Goal: Task Accomplishment & Management: Manage account settings

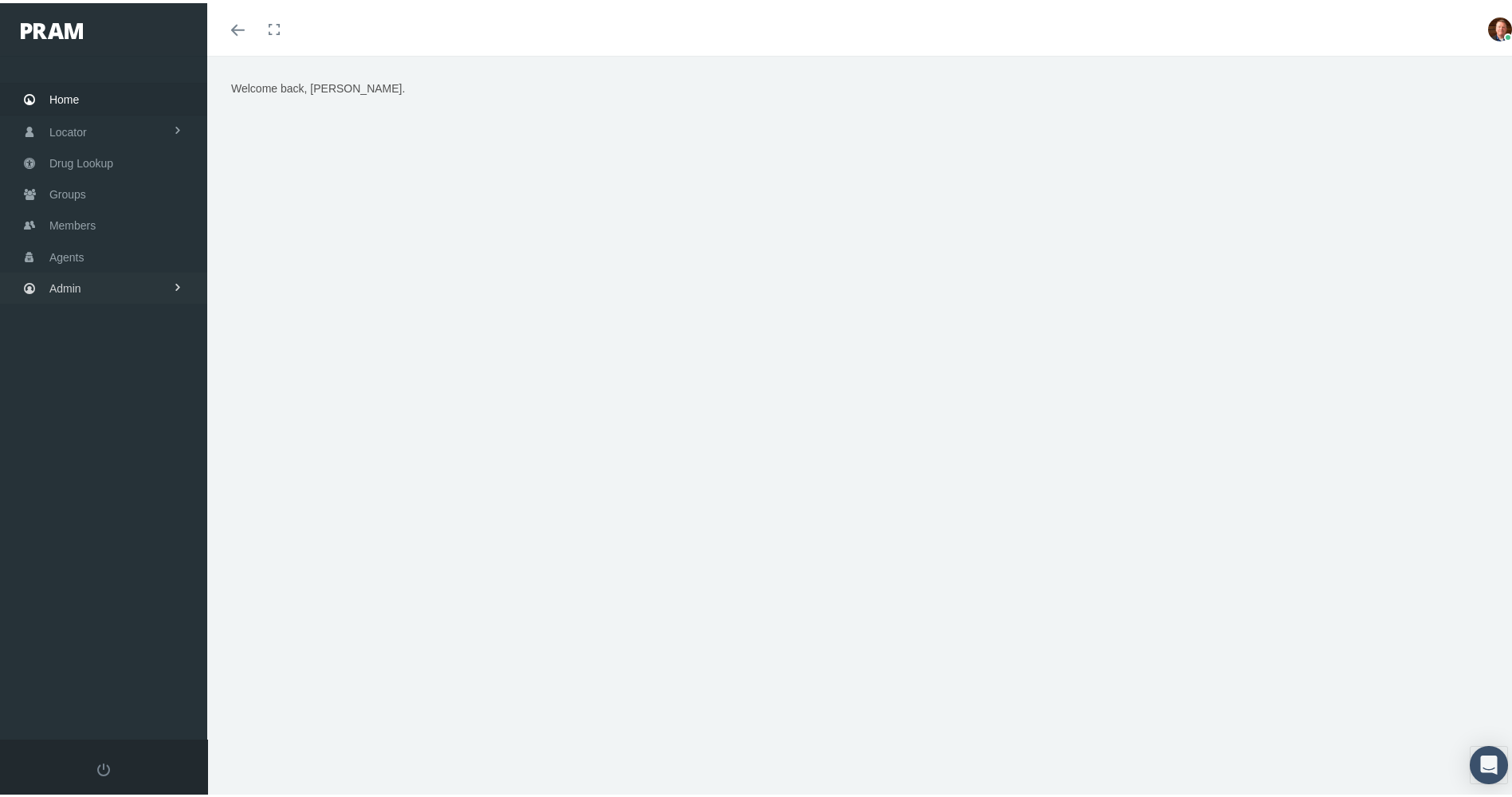
click at [82, 287] on link "Admin" at bounding box center [104, 285] width 207 height 31
click at [91, 338] on span "Agents" at bounding box center [83, 350] width 35 height 28
click at [95, 378] on span "Agent Approval" at bounding box center [100, 382] width 76 height 28
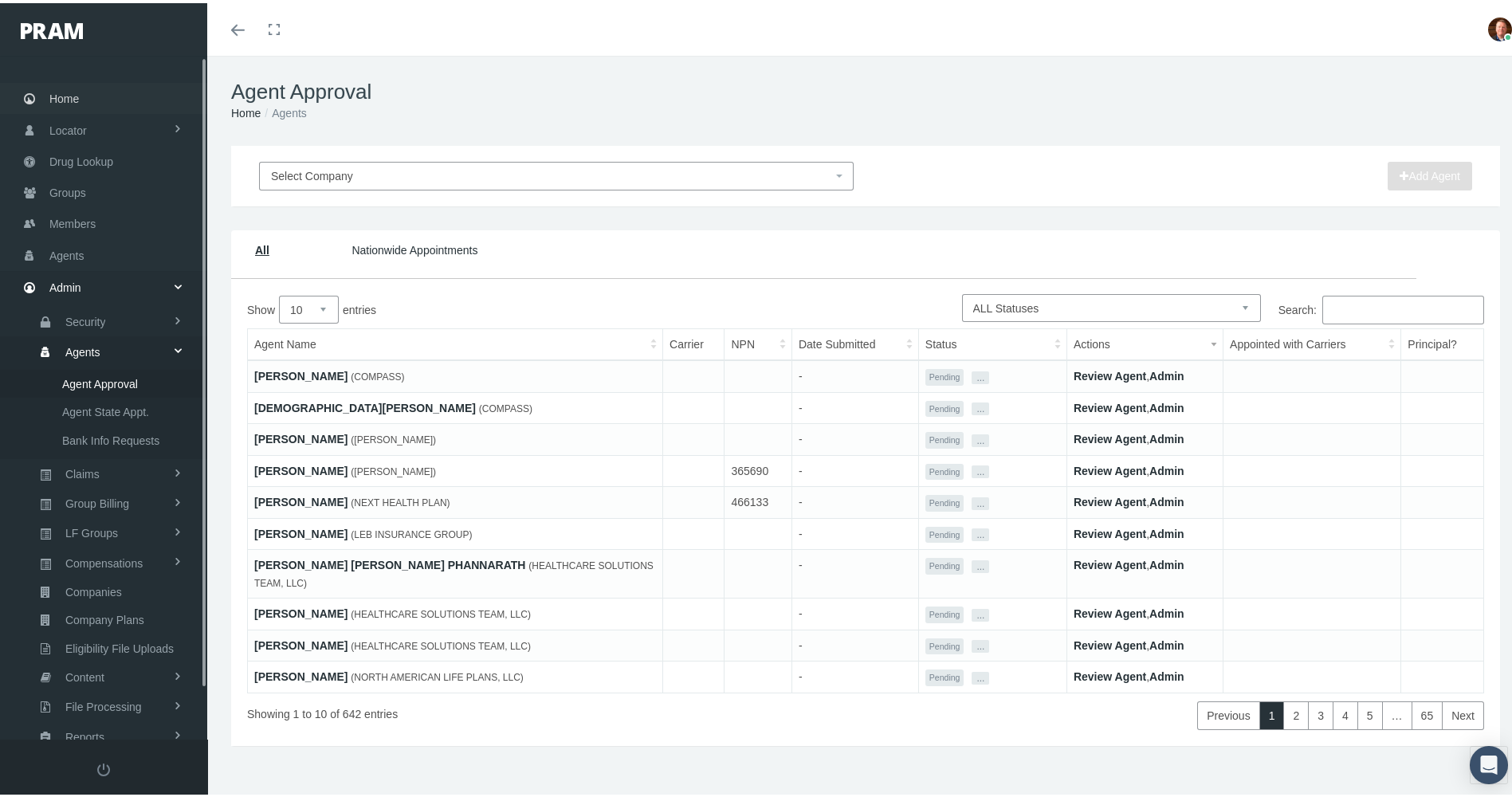
click at [68, 87] on span "Home" at bounding box center [64, 96] width 29 height 30
